Goal: Book appointment/travel/reservation

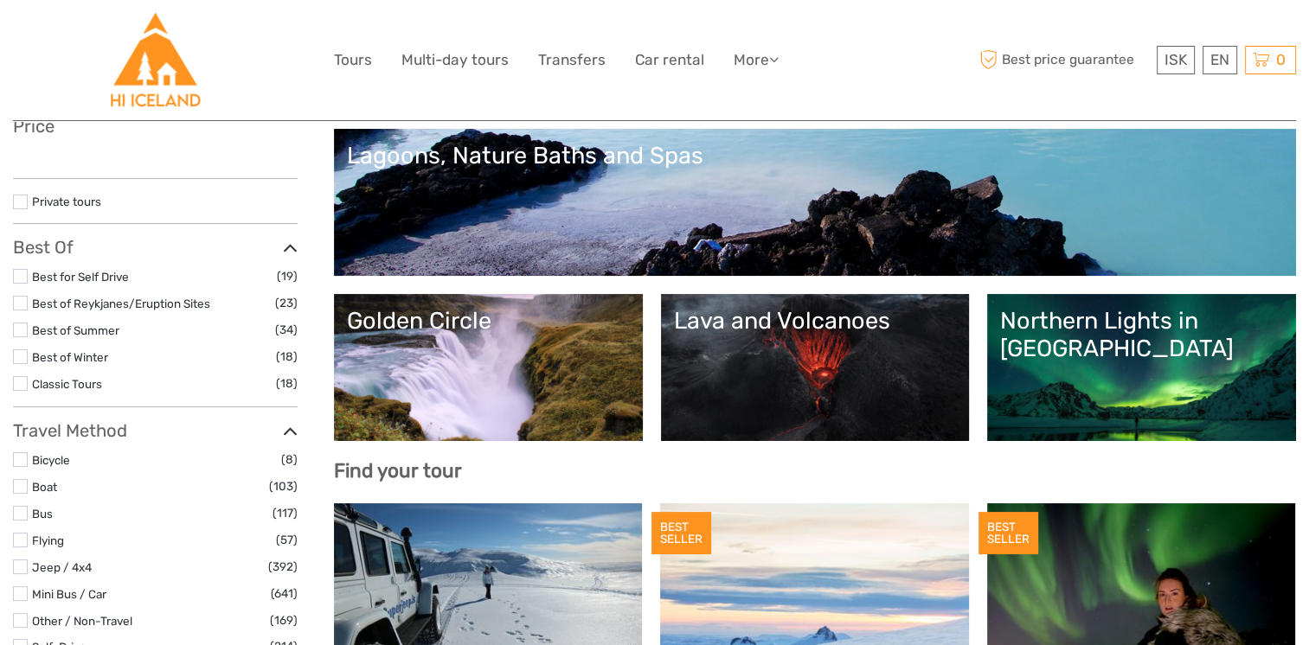
scroll to position [211, 0]
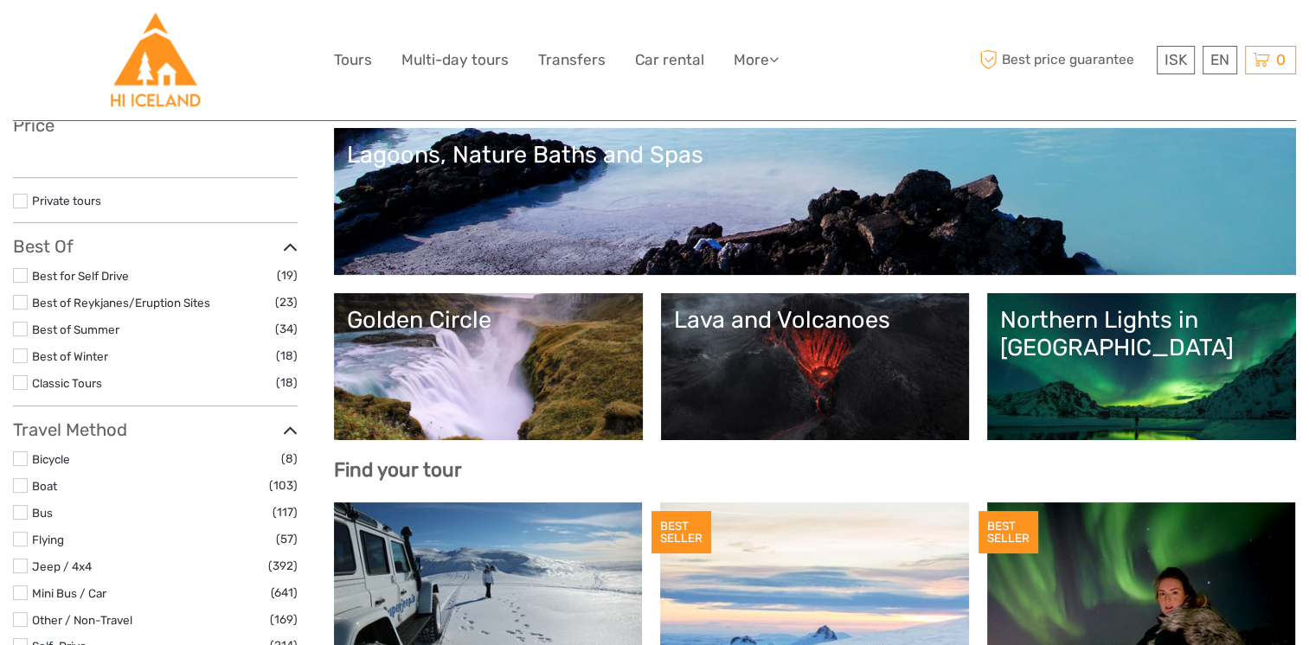
click at [1100, 346] on link "Northern Lights in [GEOGRAPHIC_DATA]" at bounding box center [1141, 366] width 283 height 121
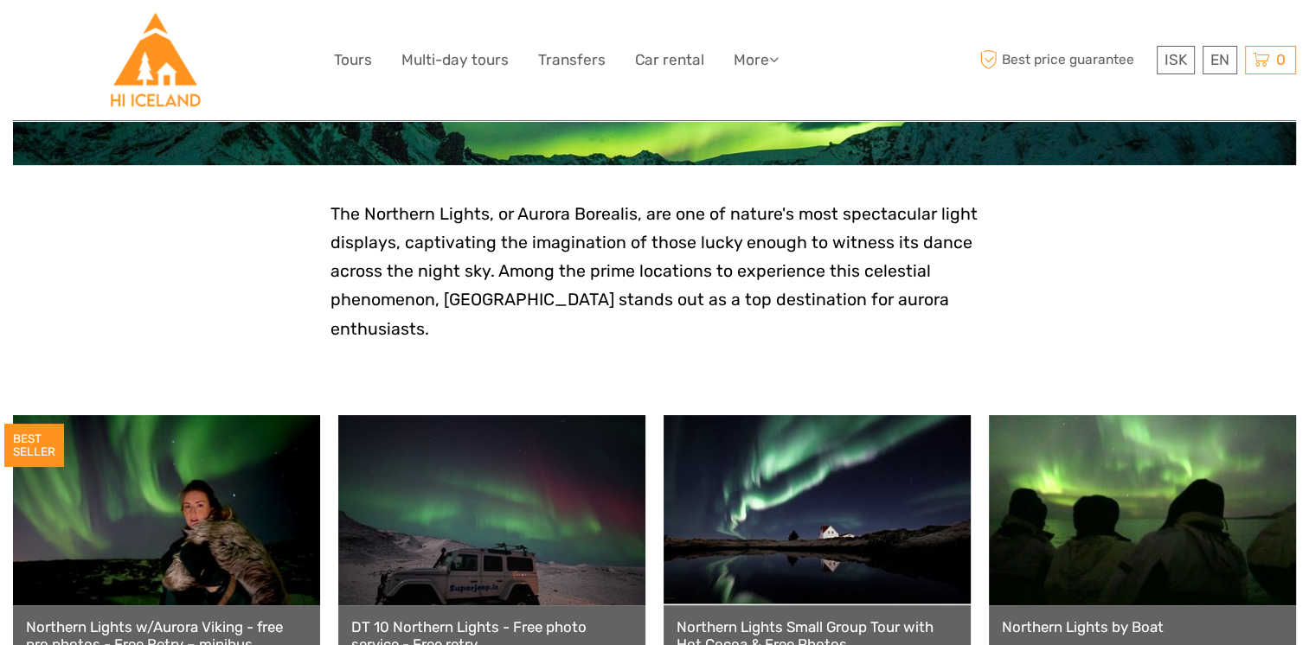
scroll to position [573, 0]
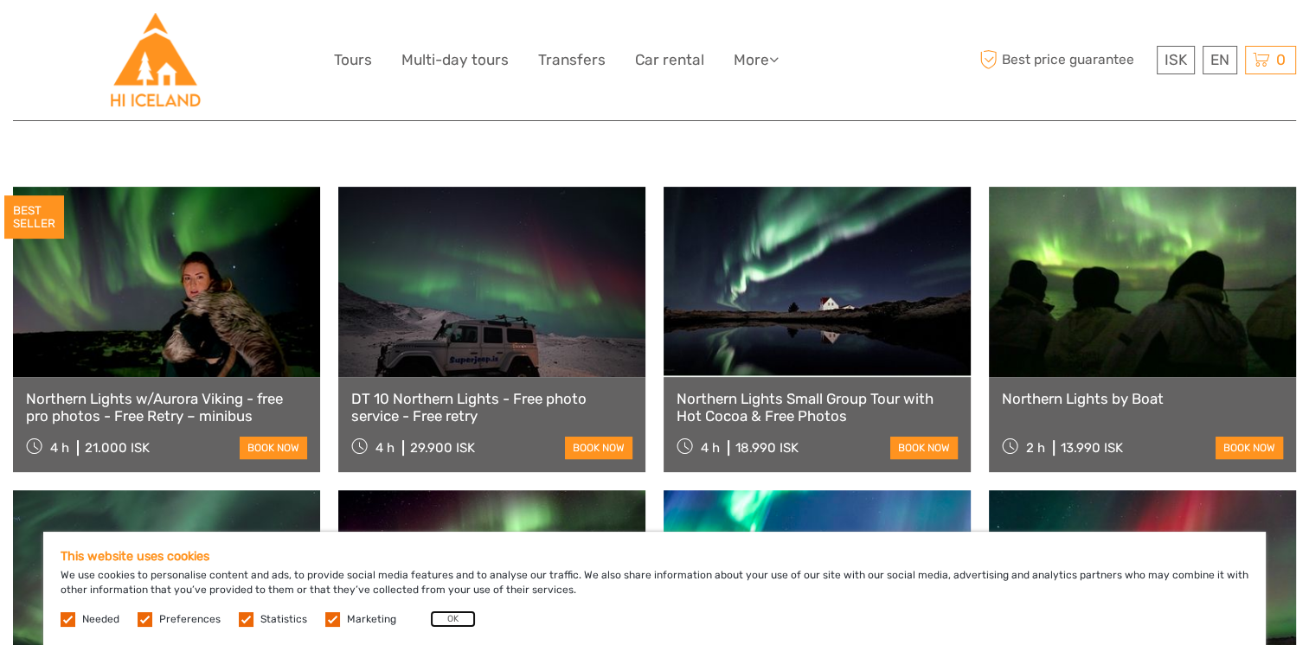
click at [452, 619] on button "OK" at bounding box center [453, 619] width 46 height 17
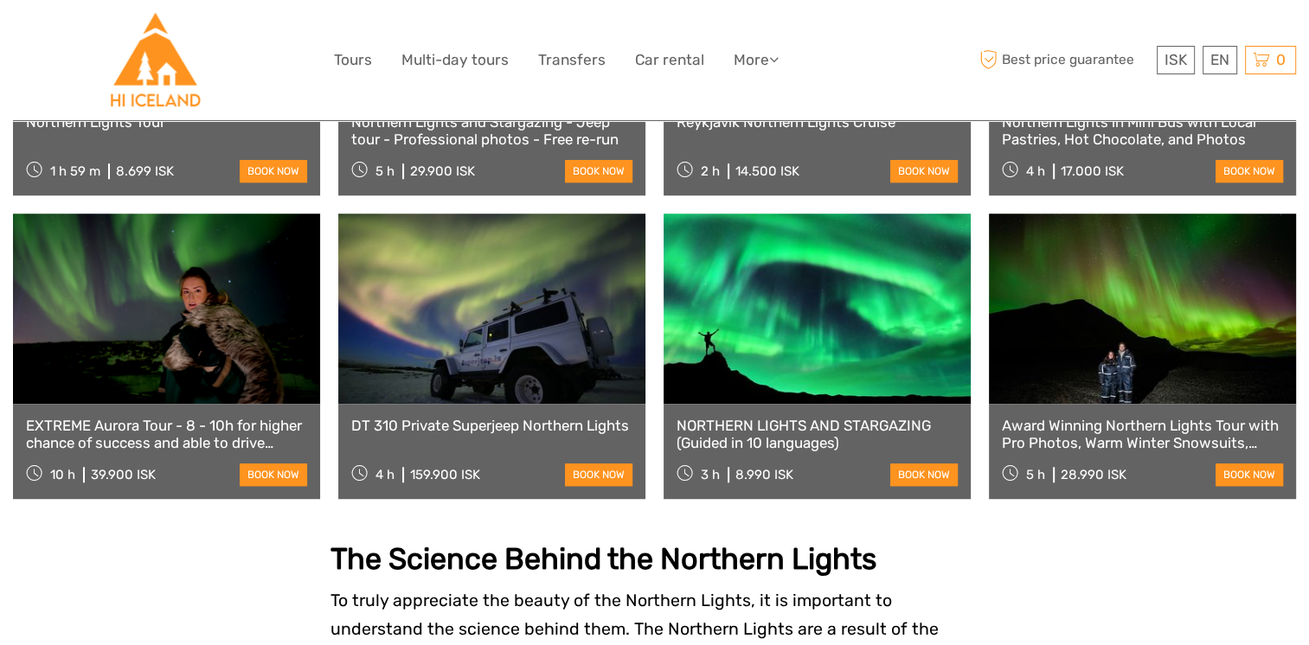
scroll to position [1175, 0]
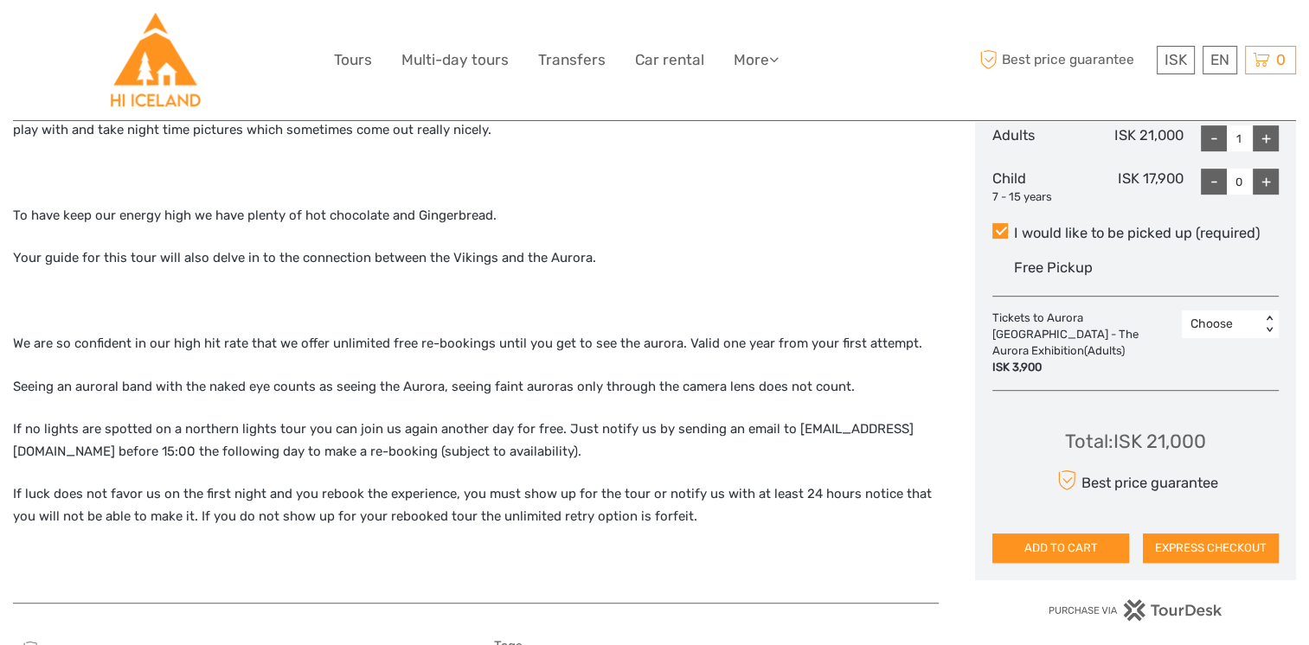
scroll to position [615, 0]
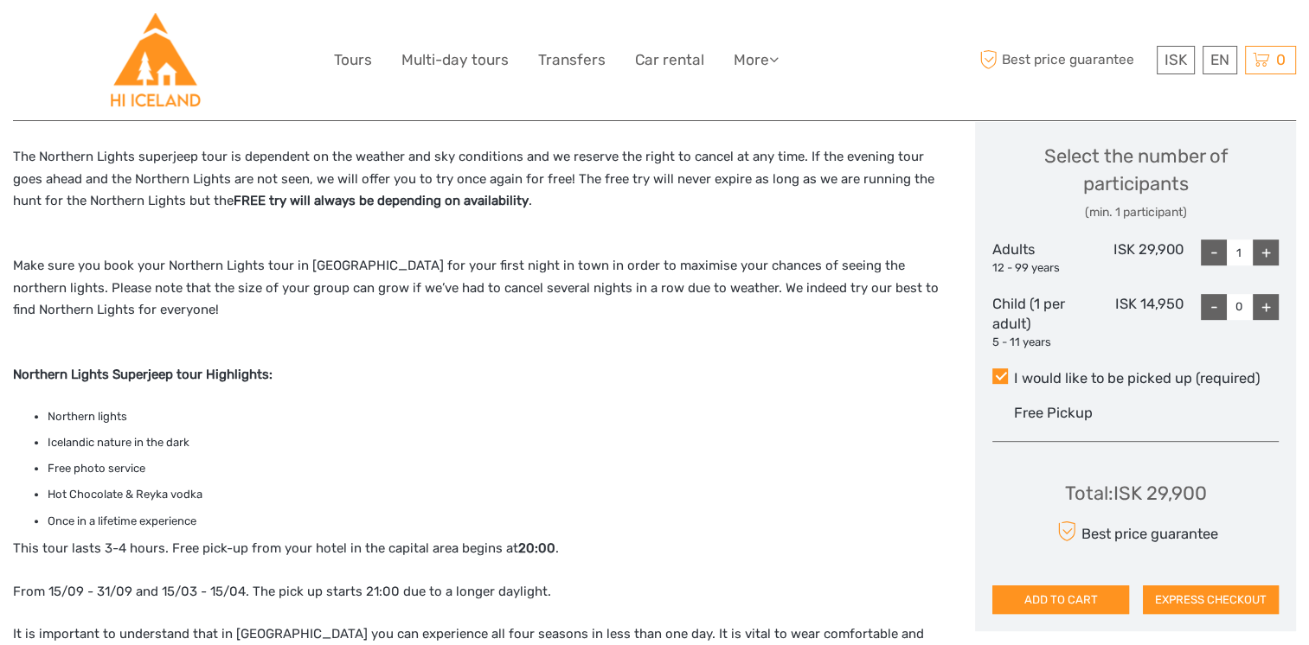
scroll to position [725, 0]
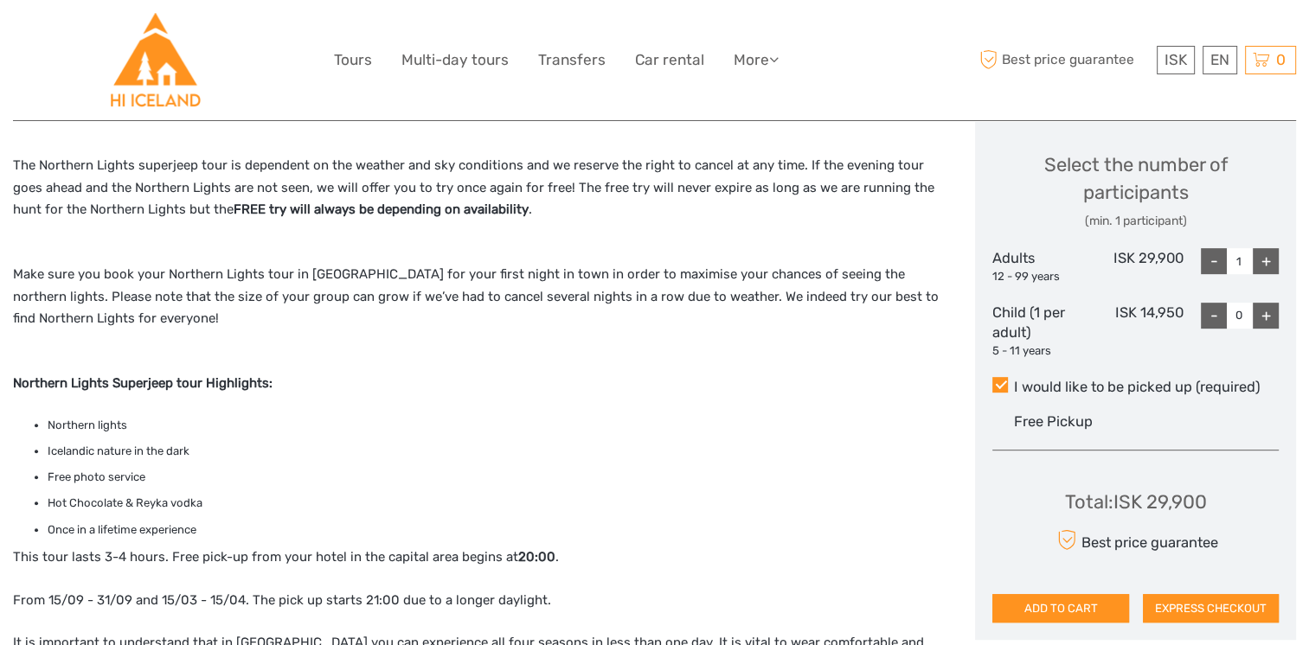
click at [1256, 260] on div "+" at bounding box center [1265, 261] width 26 height 26
type input "4"
